Goal: Task Accomplishment & Management: Manage account settings

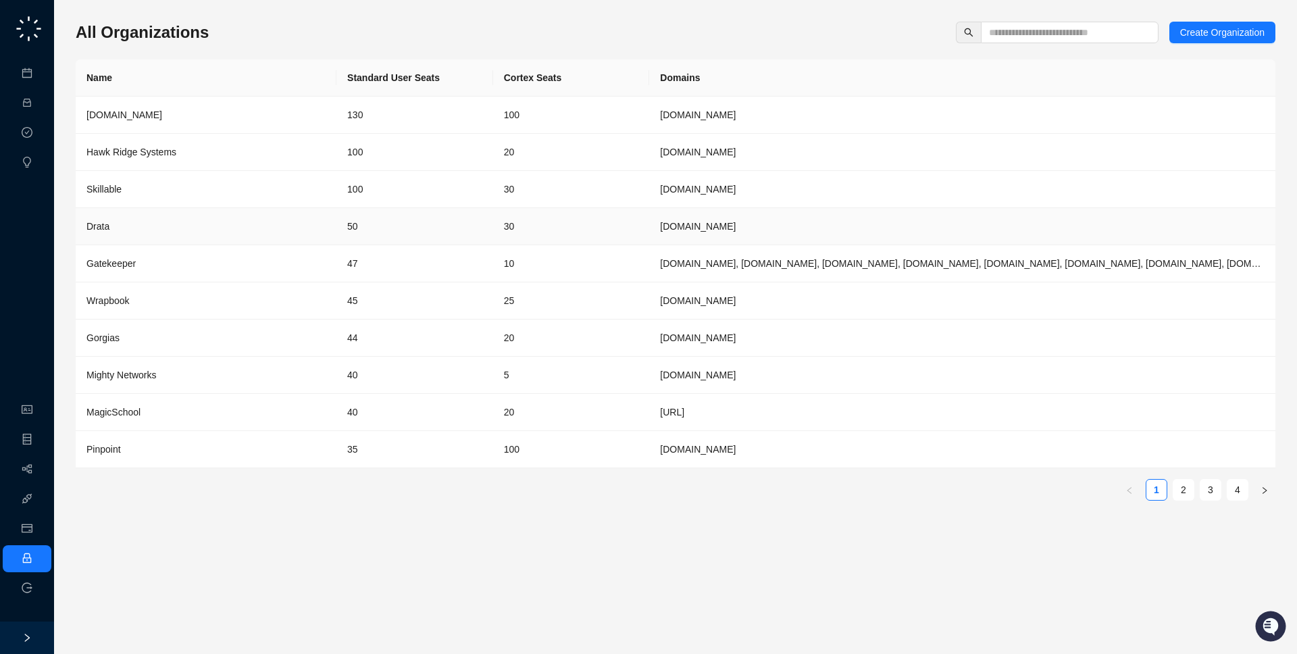
click at [440, 228] on td "50" at bounding box center [414, 226] width 157 height 37
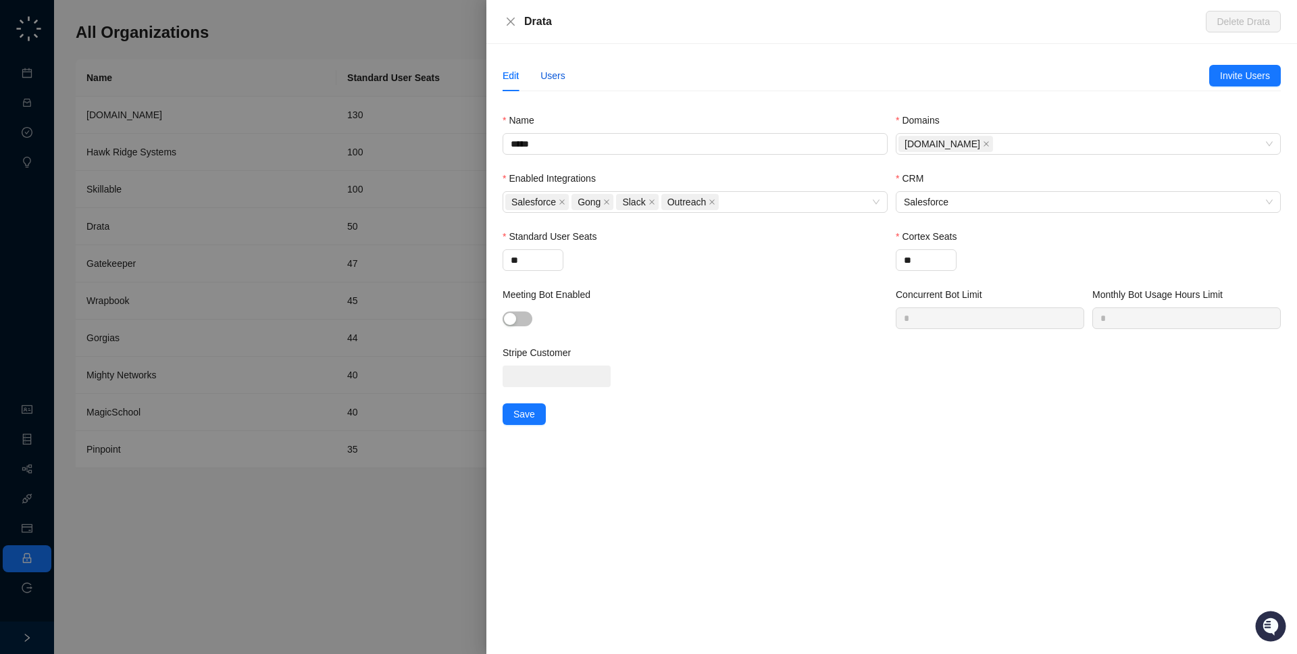
click at [556, 78] on div "Users" at bounding box center [552, 75] width 25 height 15
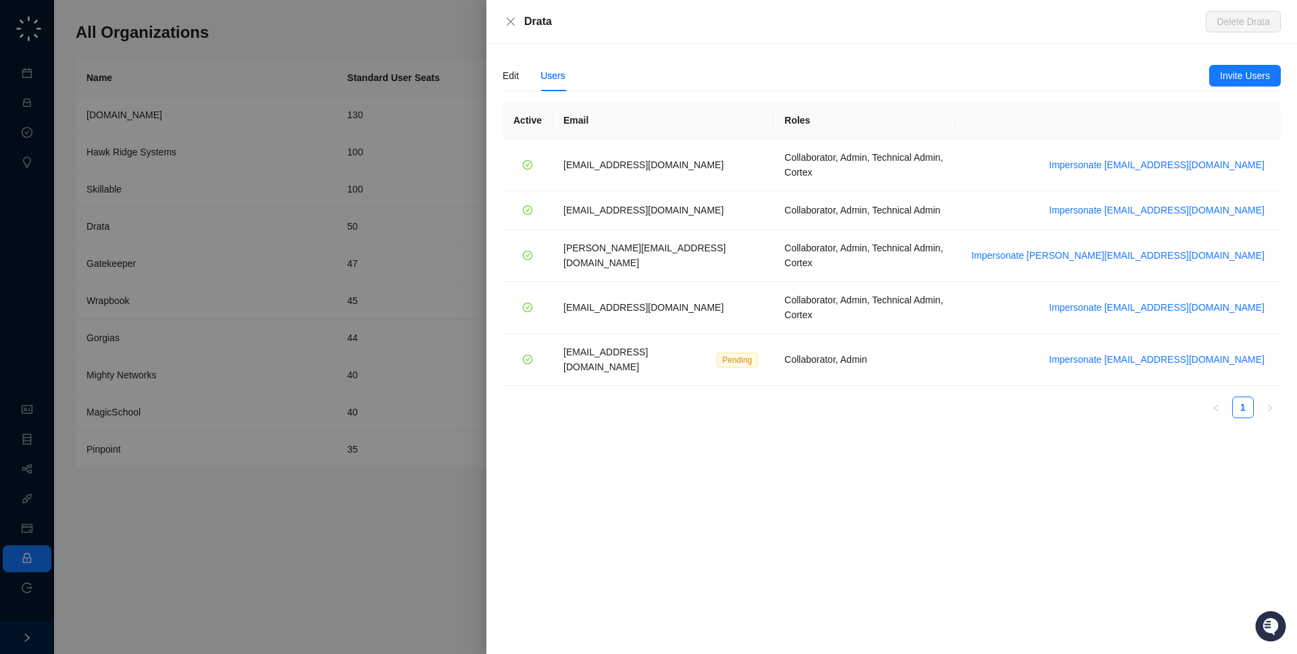
click at [335, 226] on div at bounding box center [648, 327] width 1297 height 654
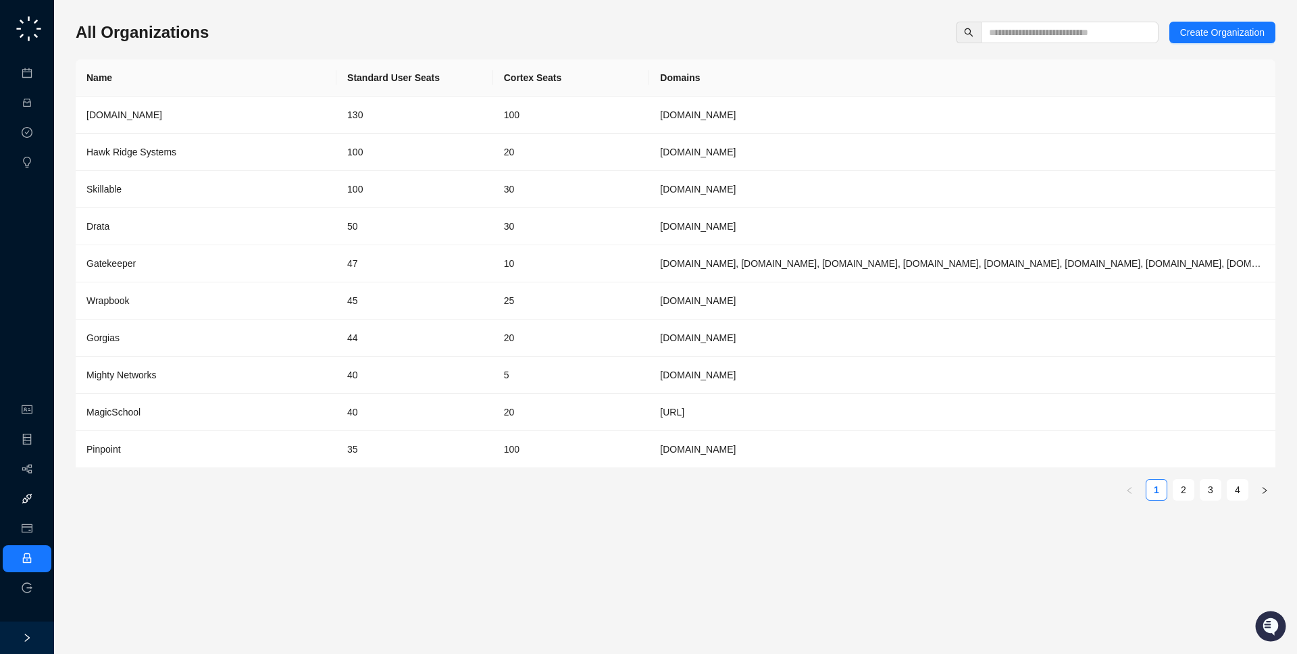
click at [39, 494] on link "Integrations" at bounding box center [63, 499] width 49 height 11
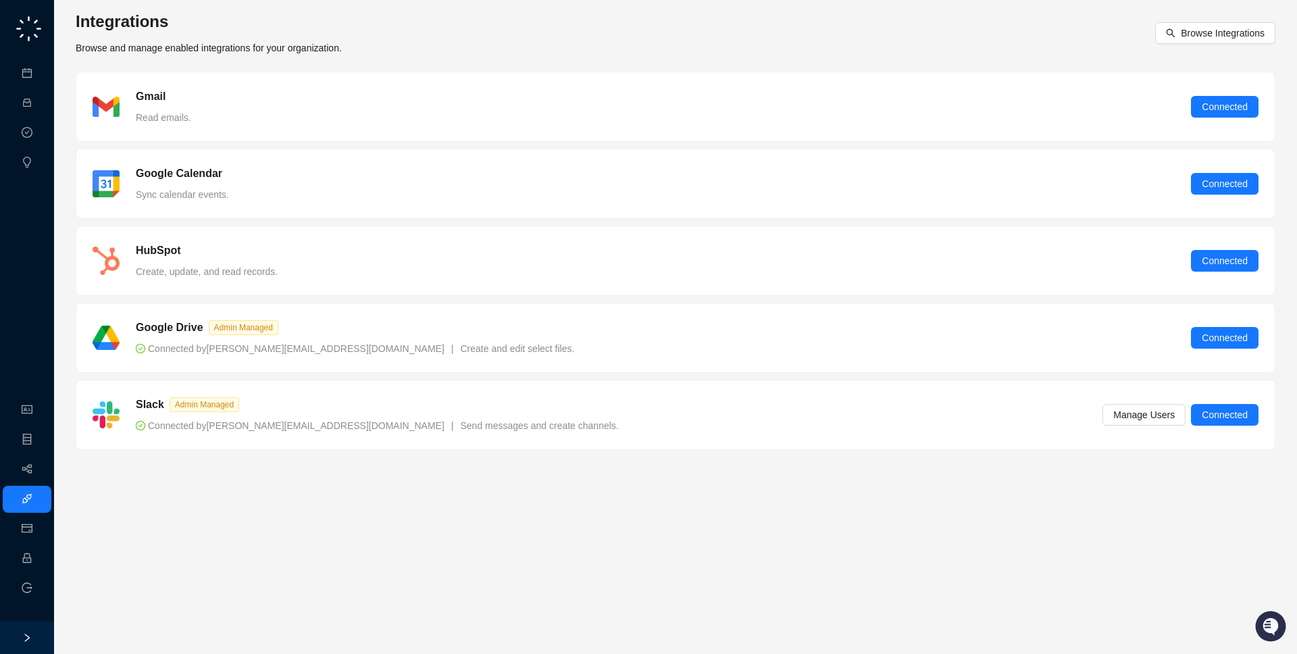
click at [422, 107] on div "Gmail Read emails. Connected" at bounding box center [676, 107] width 1166 height 36
click at [358, 117] on div "Gmail Read emails. Connected" at bounding box center [676, 107] width 1166 height 36
click at [39, 559] on link "Employee" at bounding box center [60, 558] width 42 height 11
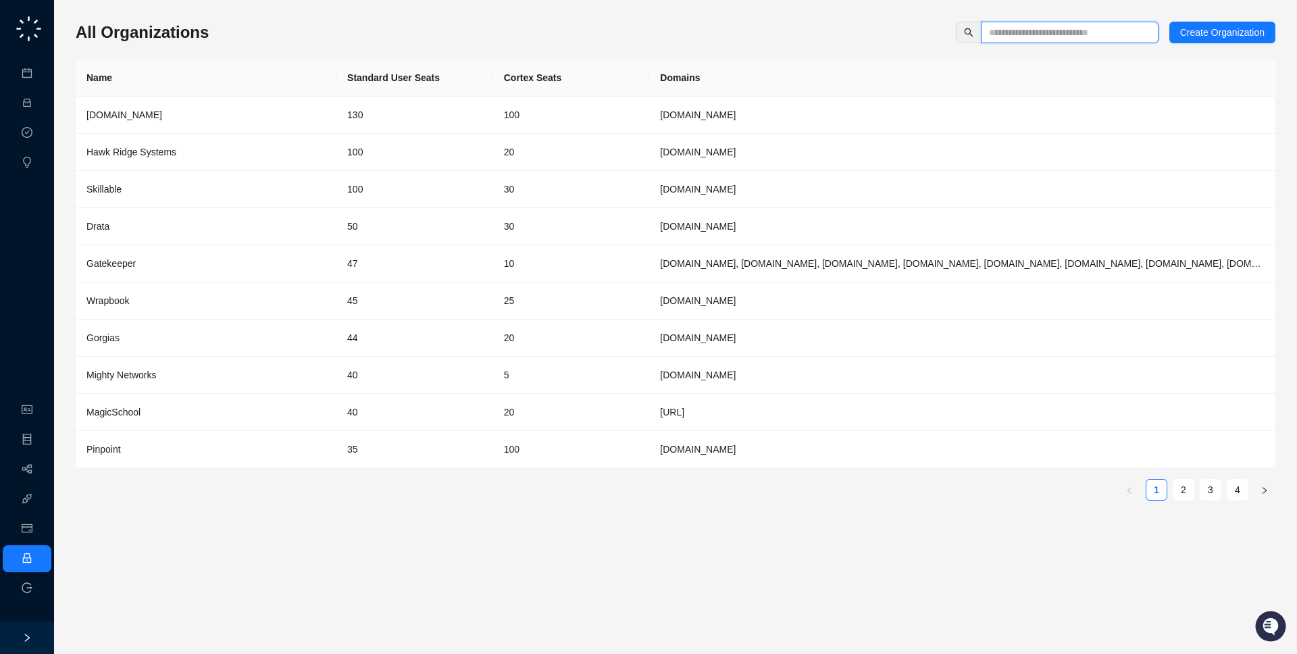
click at [995, 34] on input "text" at bounding box center [1064, 32] width 151 height 15
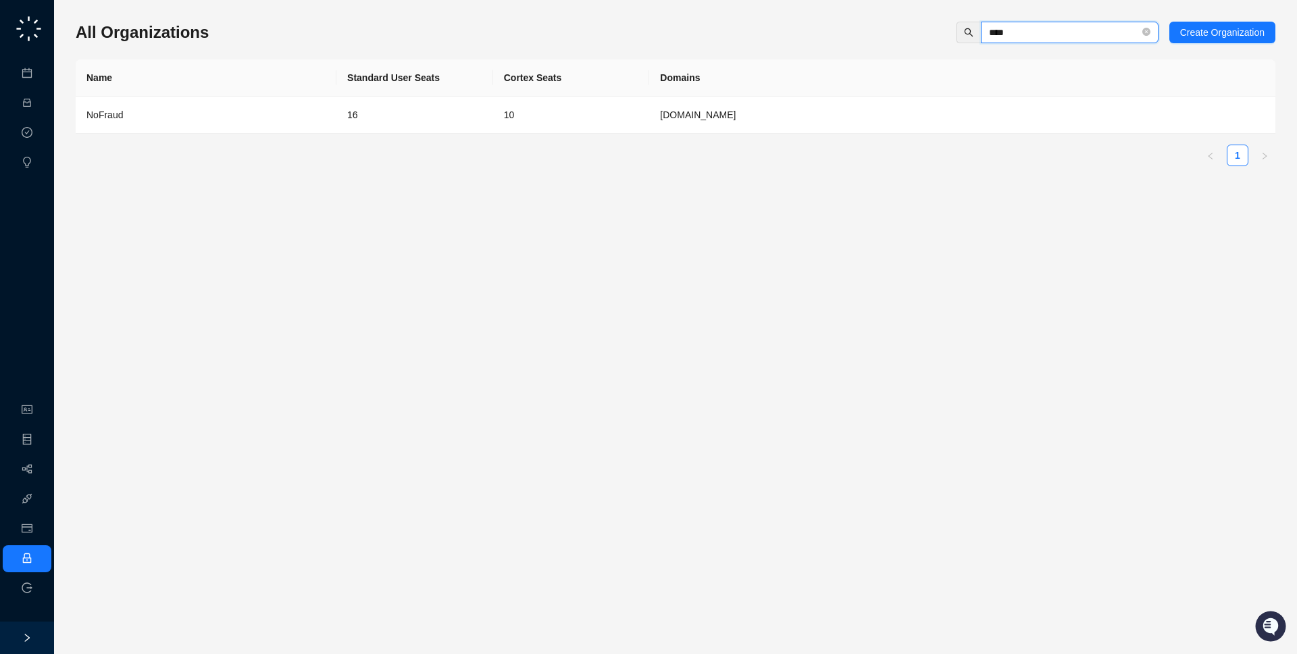
type input "****"
click at [549, 113] on td "10" at bounding box center [571, 115] width 157 height 37
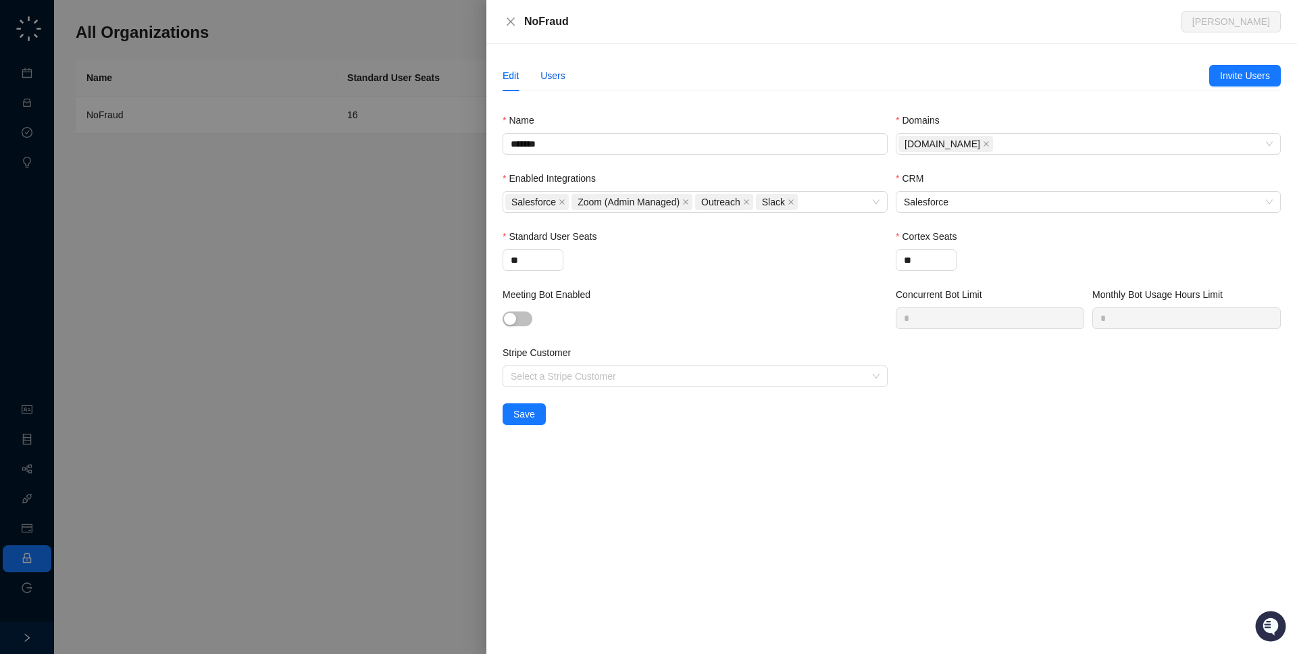
click at [557, 72] on div "Users" at bounding box center [552, 75] width 25 height 15
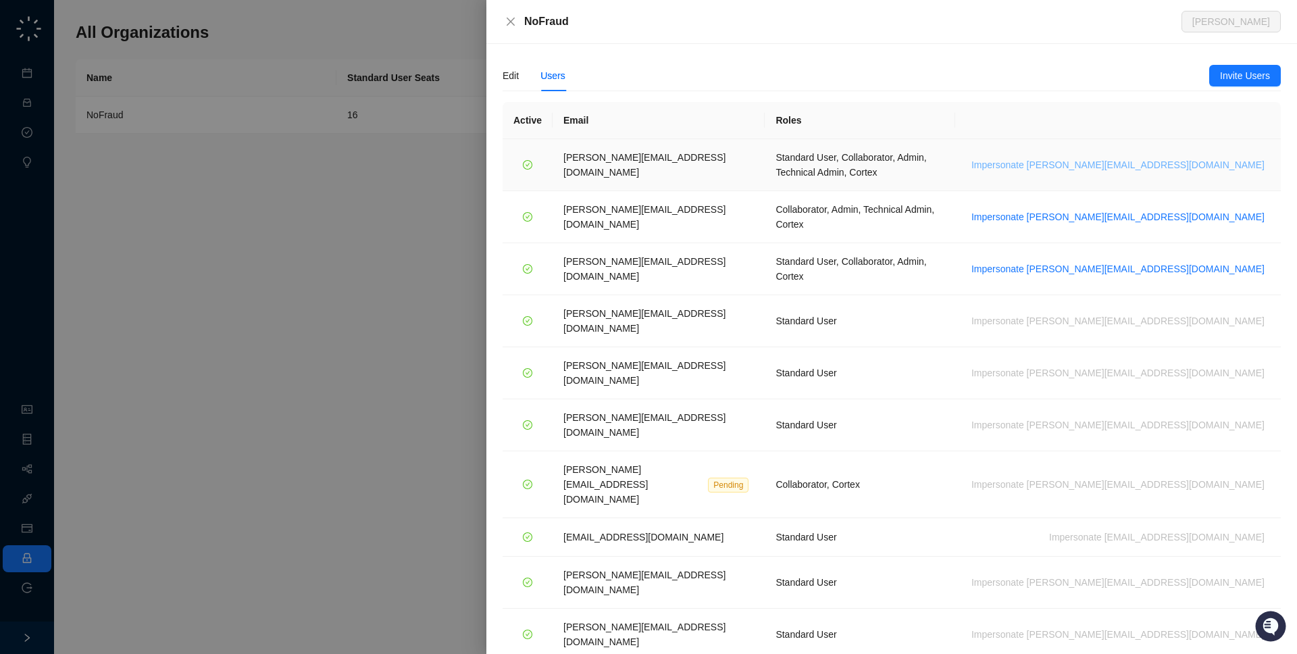
click at [1238, 158] on span "Impersonate h.cline@nofraud.com" at bounding box center [1117, 164] width 293 height 15
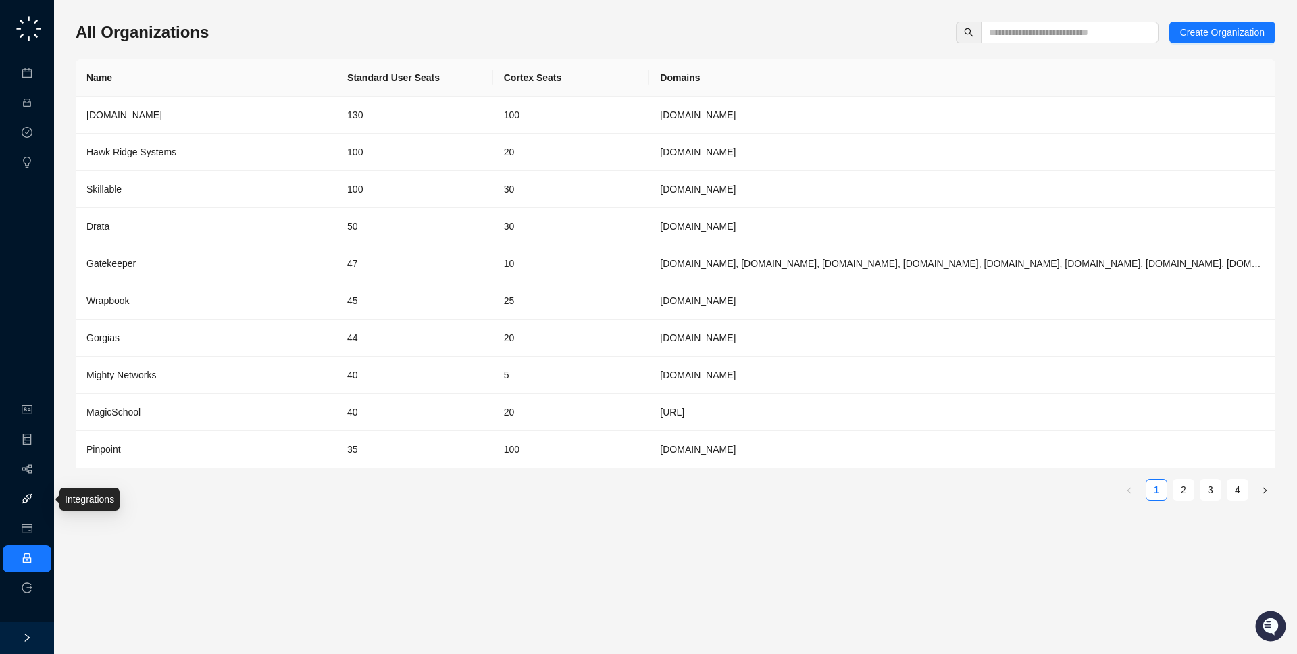
click at [39, 499] on link "Integrations" at bounding box center [63, 499] width 49 height 11
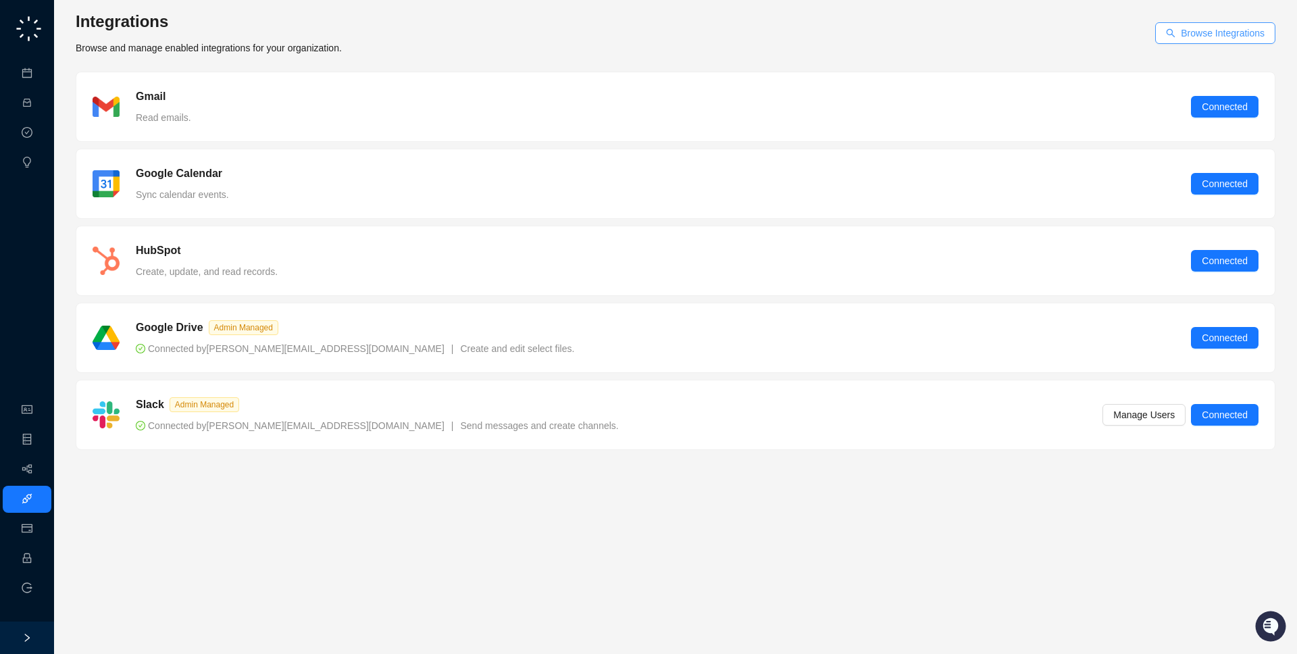
click at [1221, 26] on span "Browse Integrations" at bounding box center [1223, 33] width 84 height 15
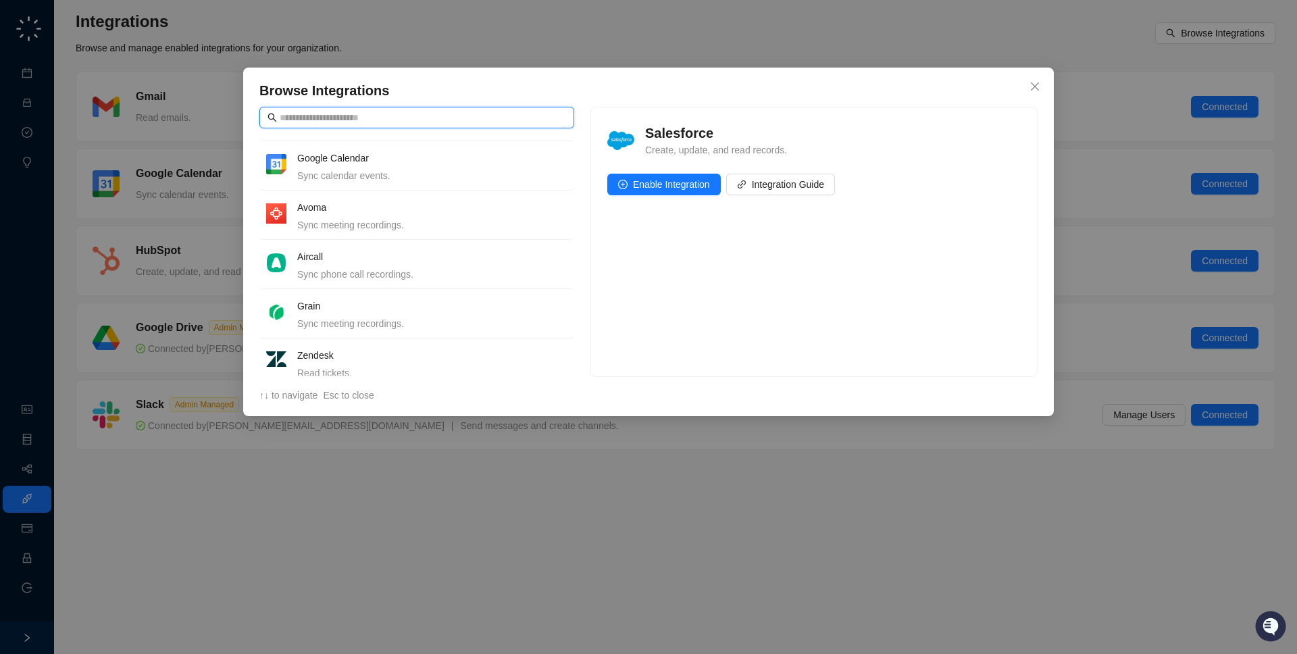
scroll to position [552, 0]
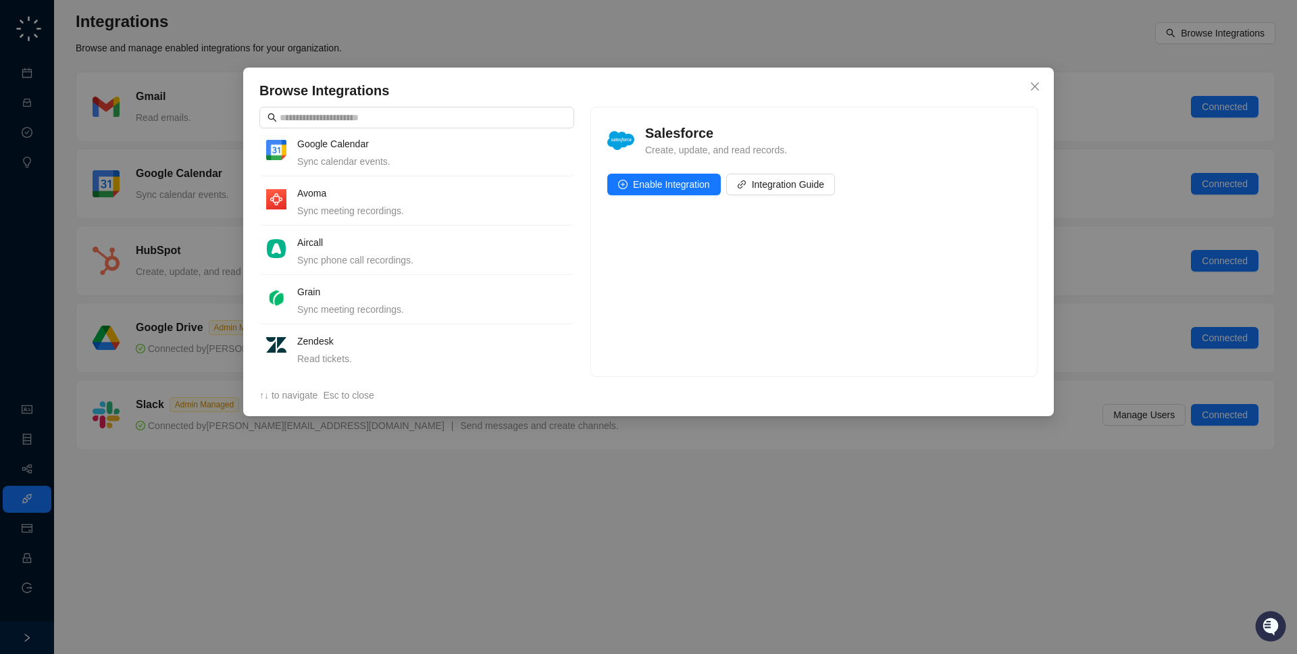
click at [271, 39] on div "Browse Integrations Salesforce Create, update, and read records. HubSpot Create…" at bounding box center [648, 327] width 1297 height 654
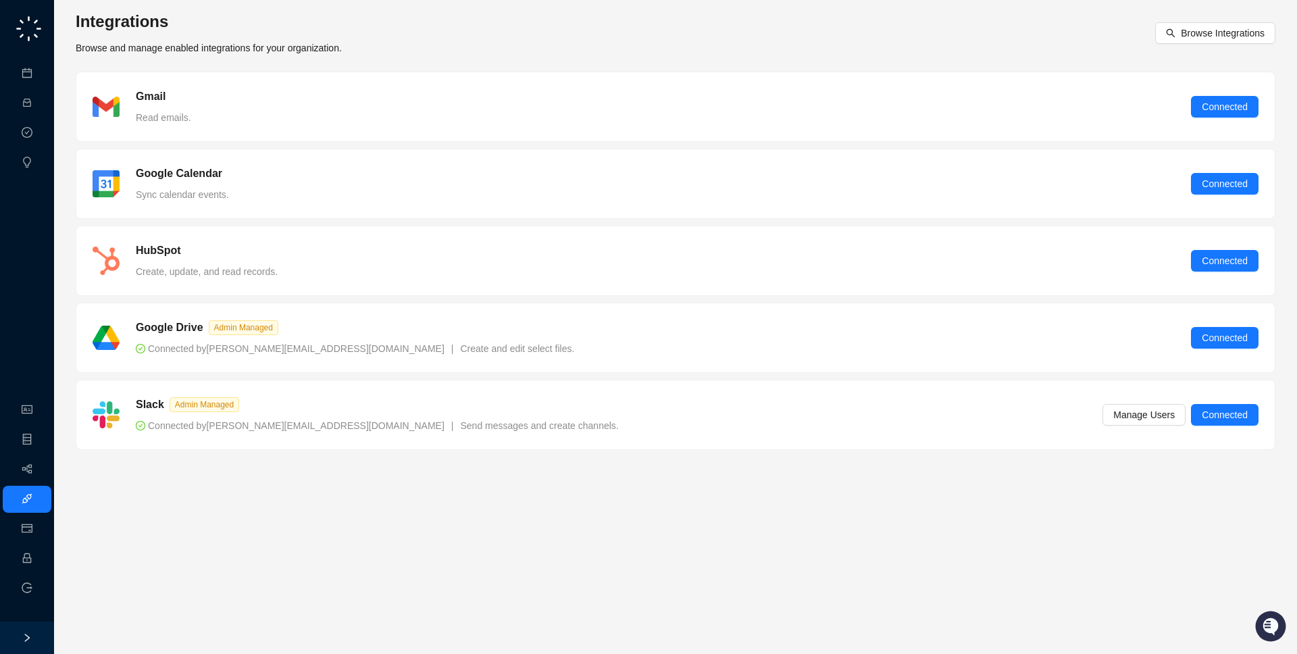
drag, startPoint x: 413, startPoint y: 51, endPoint x: 405, endPoint y: 49, distance: 8.5
click at [413, 49] on div "Integrations Browse and manage enabled integrations for your organization. Brow…" at bounding box center [676, 33] width 1200 height 45
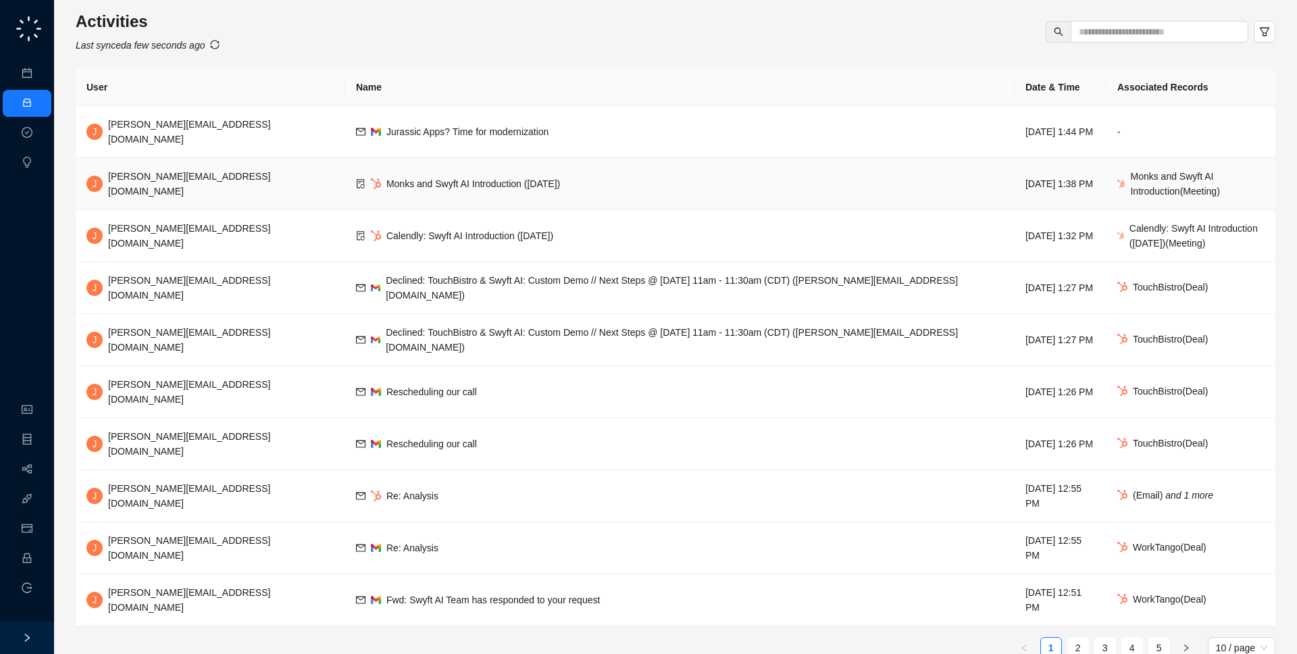
click at [386, 178] on span "Monks and Swyft AI Introduction ([DATE])" at bounding box center [473, 183] width 174 height 11
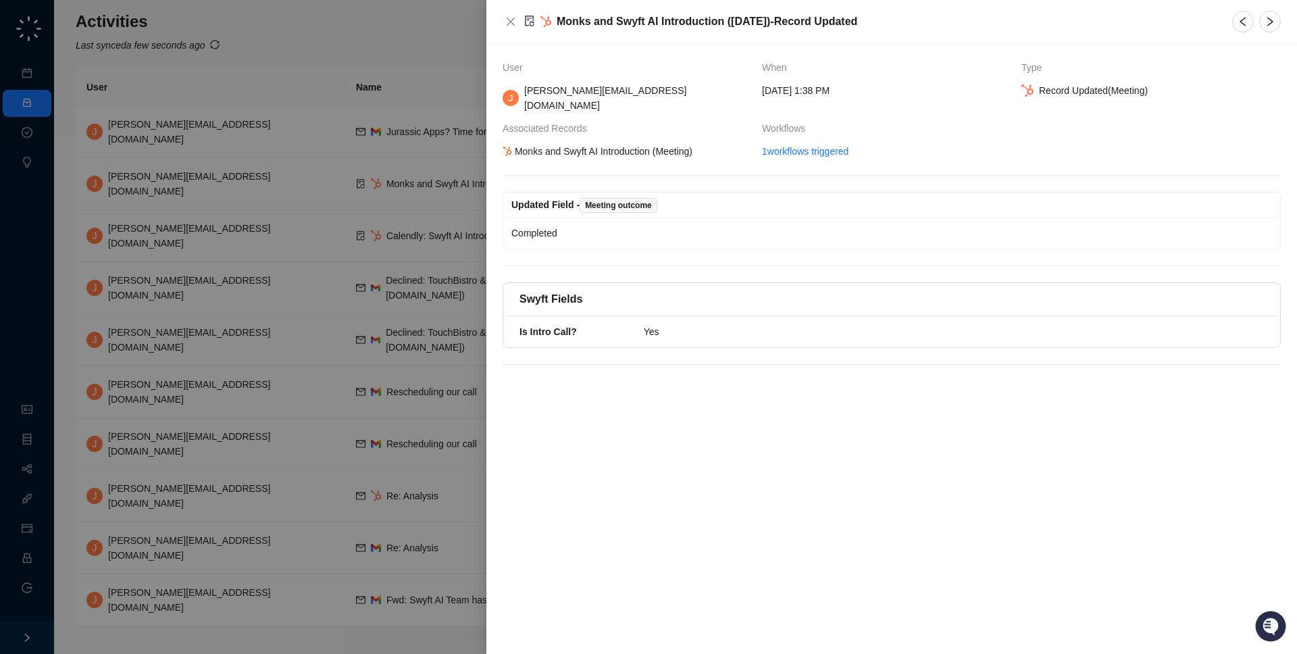
click at [300, 161] on div at bounding box center [648, 327] width 1297 height 654
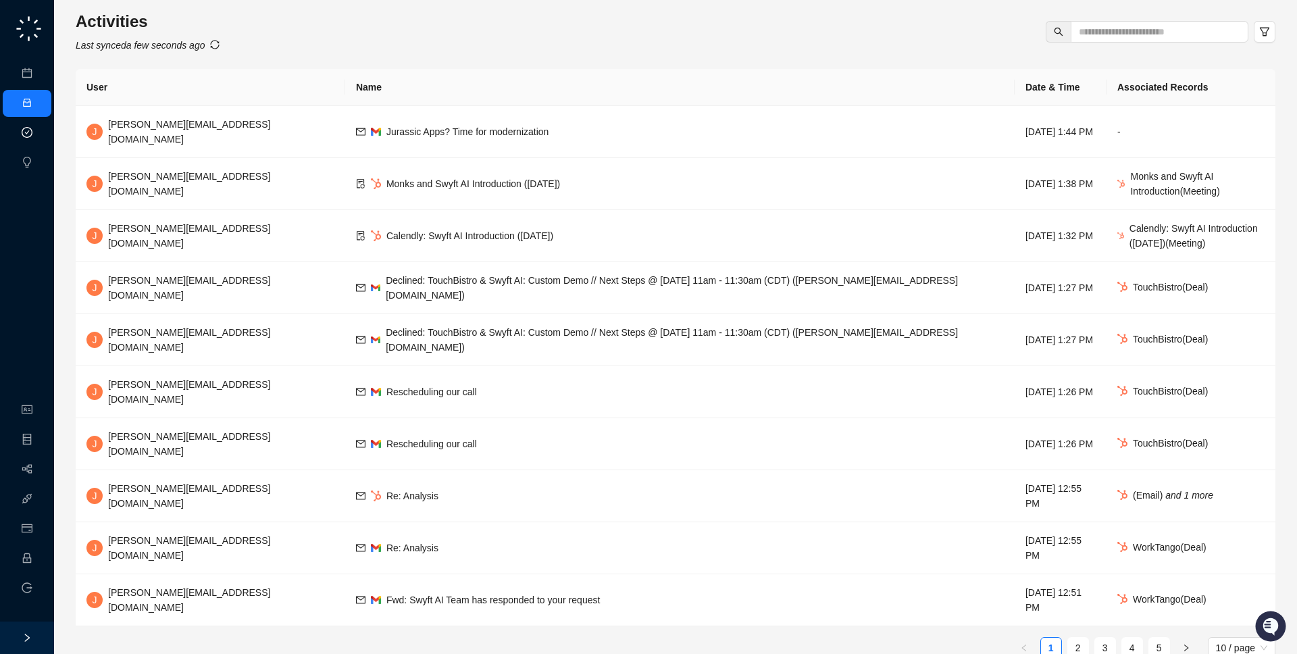
click at [39, 128] on link "Approval Tasks" at bounding box center [71, 133] width 64 height 11
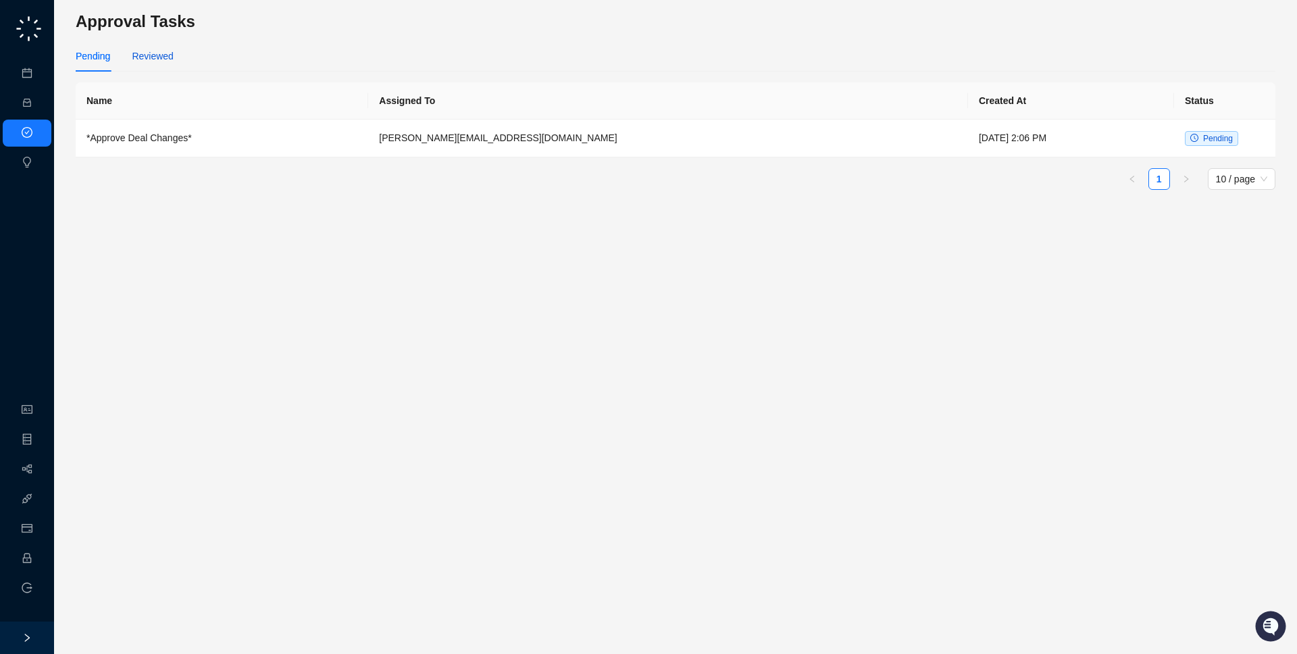
click at [149, 53] on div "Reviewed" at bounding box center [152, 56] width 41 height 15
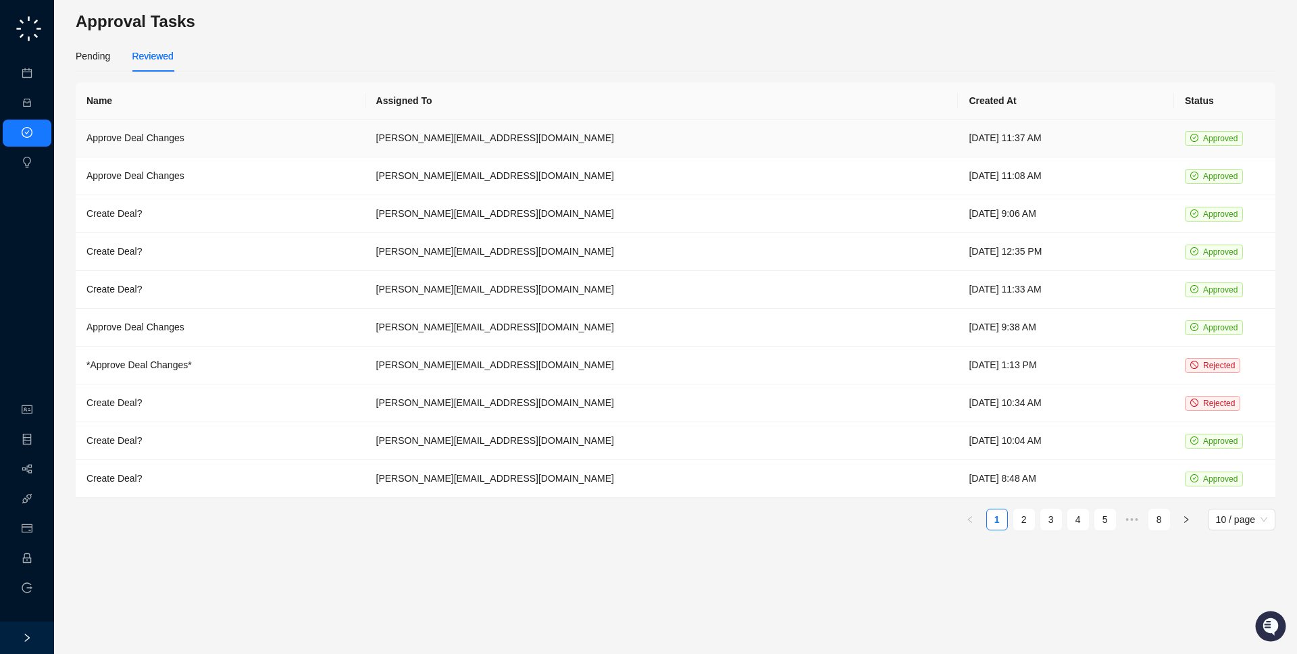
click at [472, 127] on td "[PERSON_NAME][EMAIL_ADDRESS][DOMAIN_NAME]" at bounding box center [661, 139] width 593 height 38
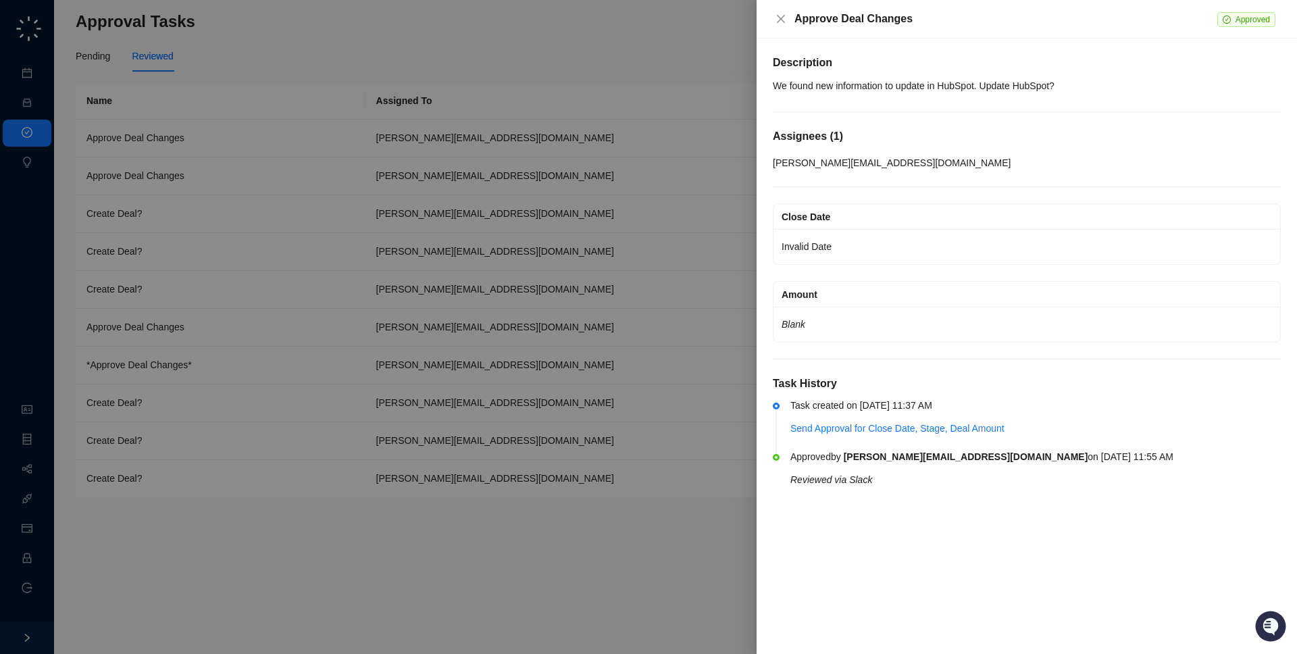
drag, startPoint x: 887, startPoint y: 488, endPoint x: 879, endPoint y: 485, distance: 8.8
click at [879, 485] on li "Approved by jake@swyftai.com on Wednesday, 10/01/25, 11:55 AM Reviewed via Slack" at bounding box center [1027, 479] width 508 height 51
click at [639, 483] on div at bounding box center [648, 327] width 1297 height 654
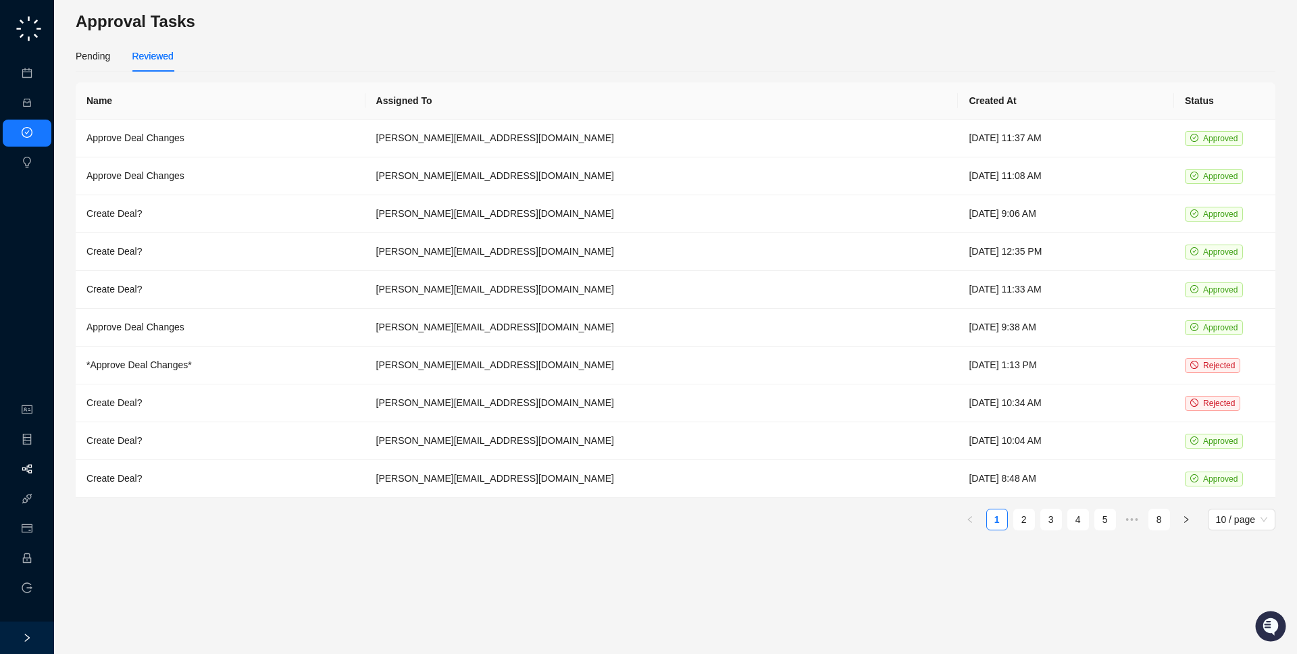
click at [39, 465] on link "Workflows" at bounding box center [60, 469] width 43 height 11
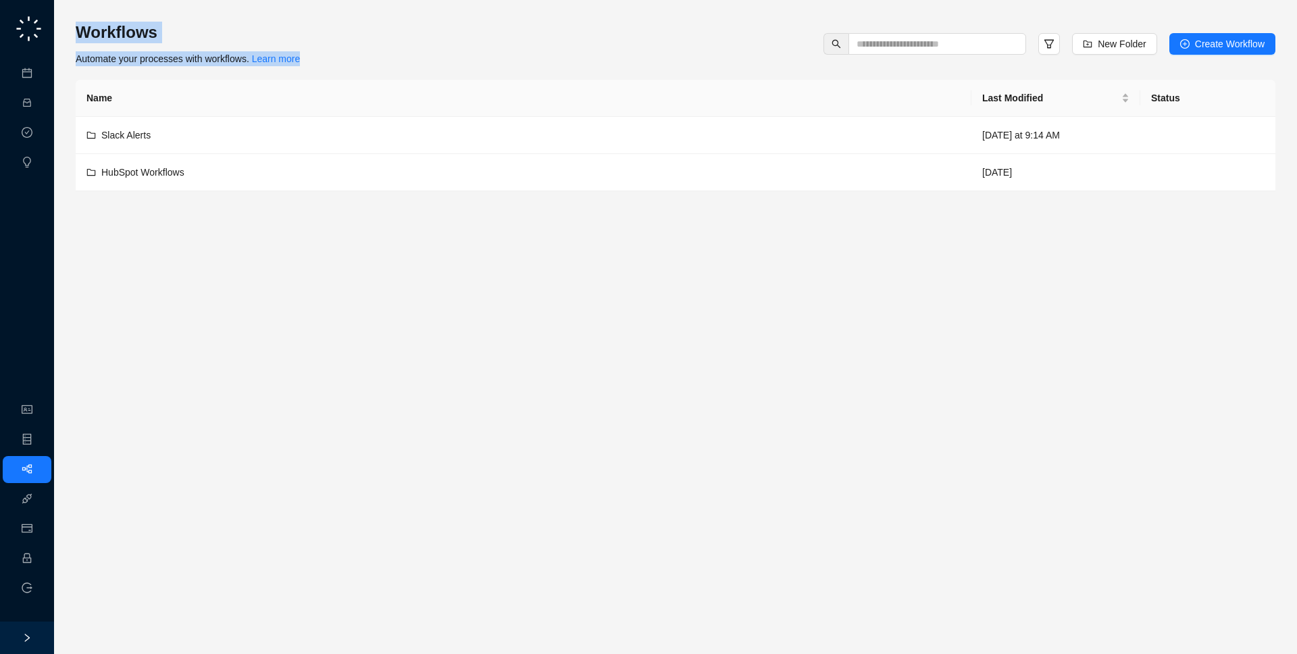
drag, startPoint x: 410, startPoint y: 65, endPoint x: 412, endPoint y: 10, distance: 54.8
click at [412, 9] on div "Workflows Automate your processes with workflows. Learn more New Folder Create …" at bounding box center [675, 327] width 1243 height 654
click at [413, 33] on div "Workflows Automate your processes with workflows. Learn more New Folder Create …" at bounding box center [676, 44] width 1200 height 45
click at [792, 139] on div "Slack Alerts" at bounding box center [523, 135] width 874 height 15
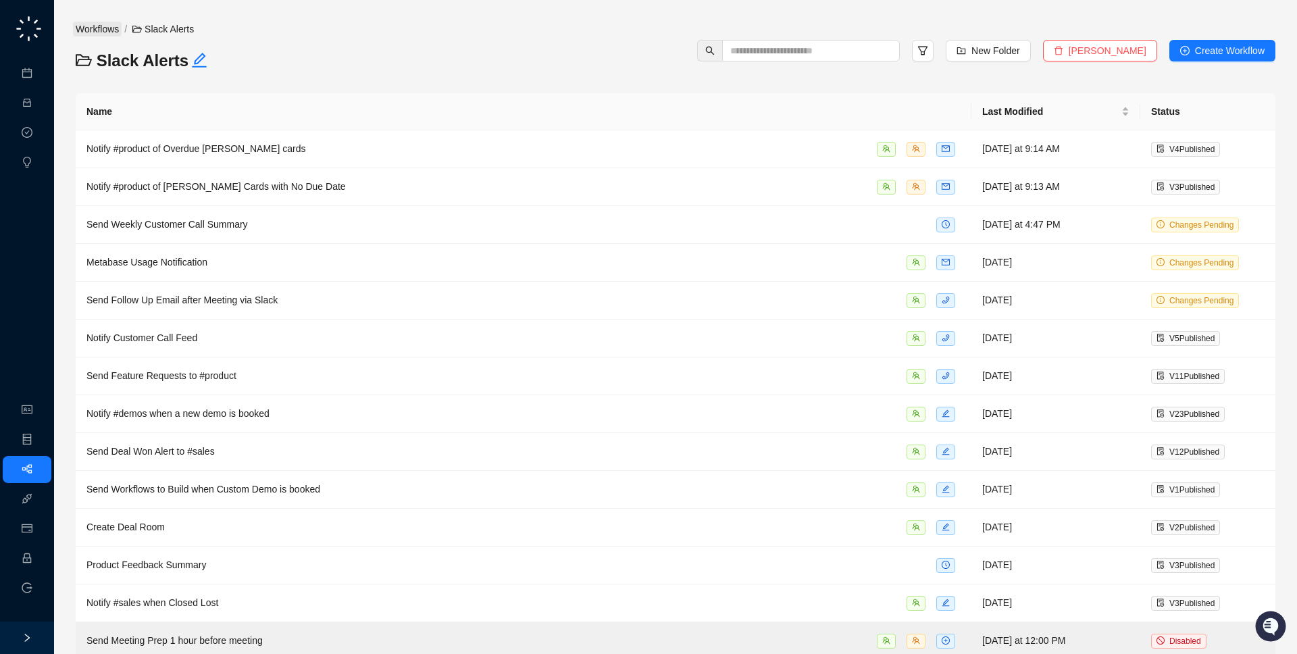
click at [111, 29] on link "Workflows" at bounding box center [97, 29] width 49 height 15
